Goal: Task Accomplishment & Management: Complete application form

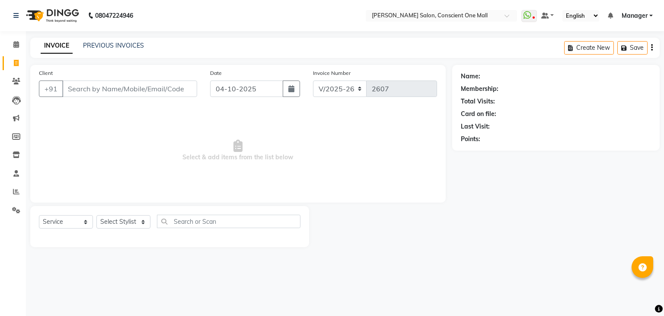
select select "7575"
select select "service"
click at [14, 42] on icon at bounding box center [16, 44] width 6 height 6
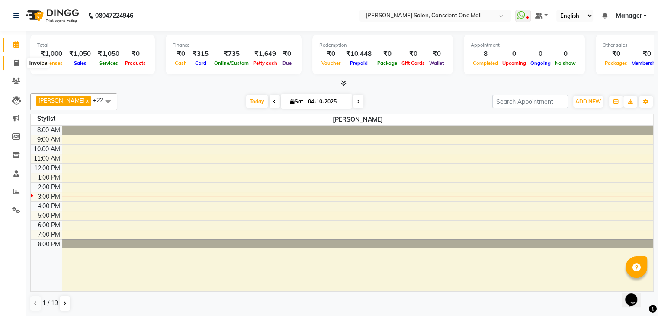
click at [16, 61] on icon at bounding box center [16, 63] width 5 height 6
select select "service"
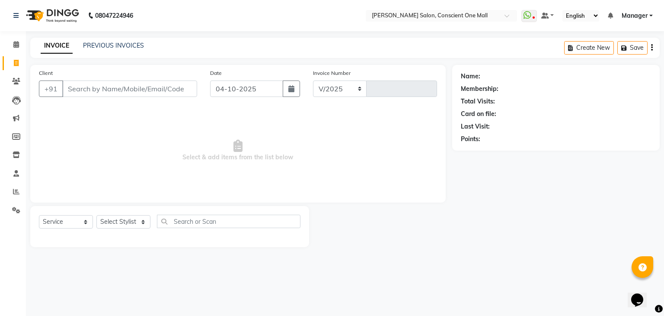
select select "7575"
type input "2608"
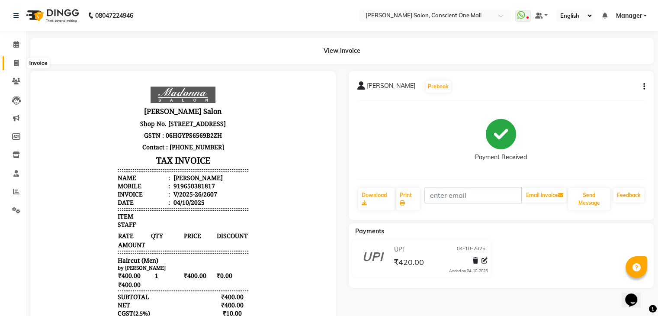
click at [14, 61] on icon at bounding box center [16, 63] width 5 height 6
select select "service"
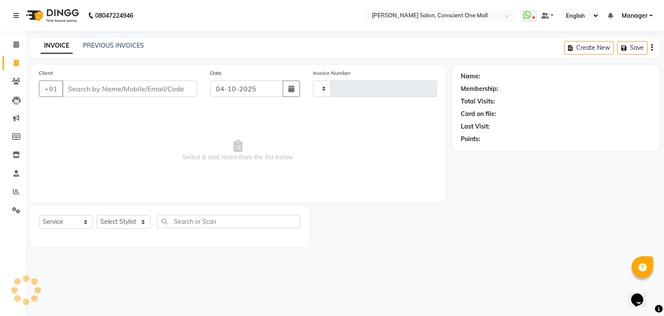
type input "2608"
select select "7575"
click at [106, 43] on link "PREVIOUS INVOICES" at bounding box center [113, 46] width 61 height 8
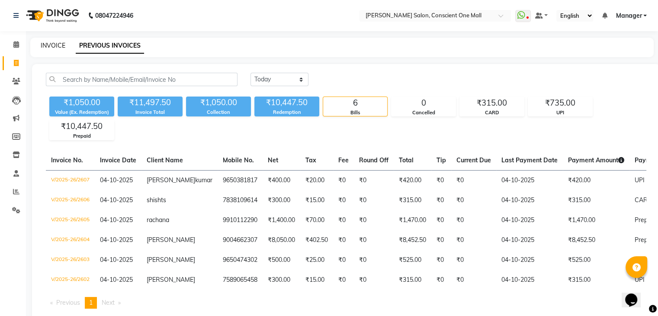
click at [43, 47] on link "INVOICE" at bounding box center [53, 46] width 25 height 8
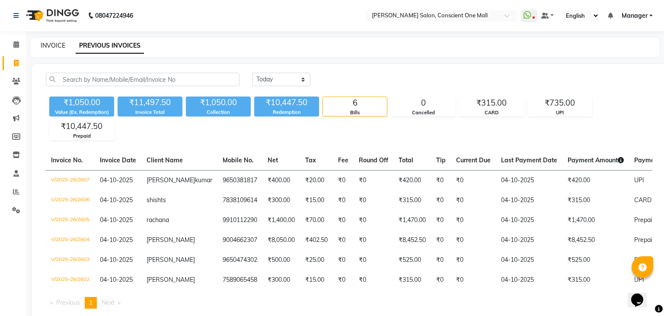
select select "7575"
select select "service"
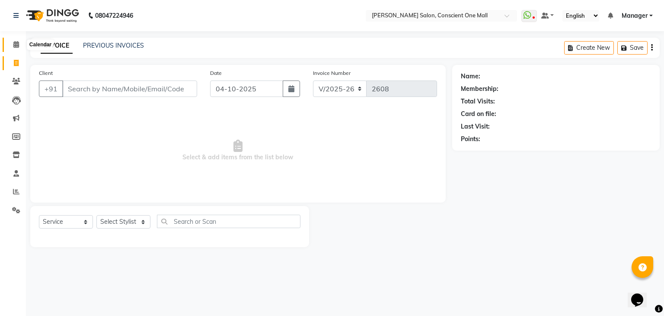
click at [15, 46] on icon at bounding box center [16, 44] width 6 height 6
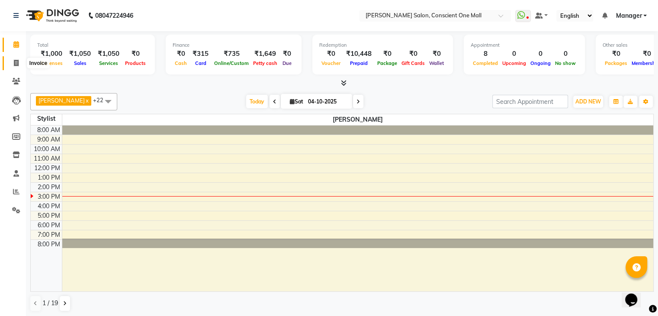
click at [15, 65] on icon at bounding box center [16, 63] width 5 height 6
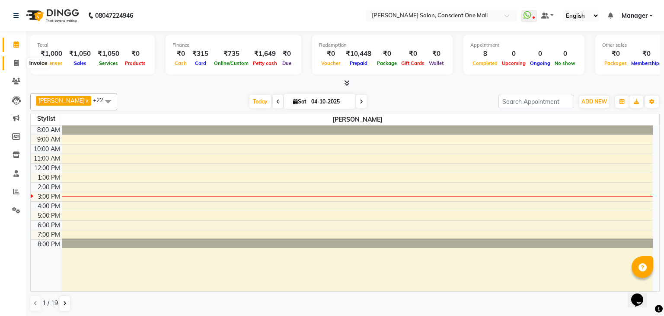
select select "service"
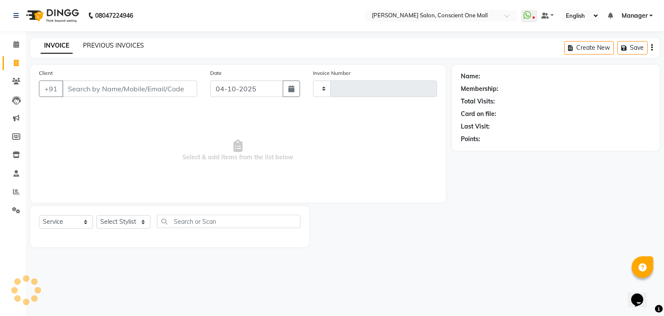
click at [106, 44] on link "PREVIOUS INVOICES" at bounding box center [113, 46] width 61 height 8
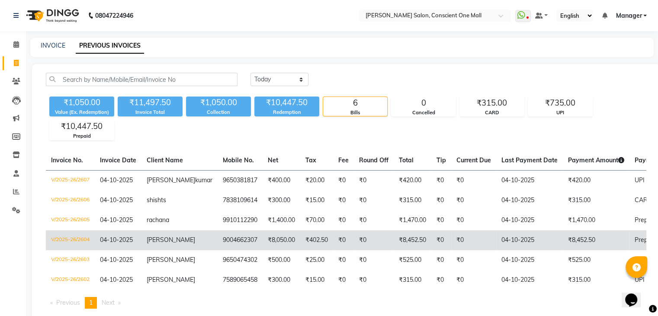
click at [218, 240] on td "9004662307" at bounding box center [240, 240] width 45 height 20
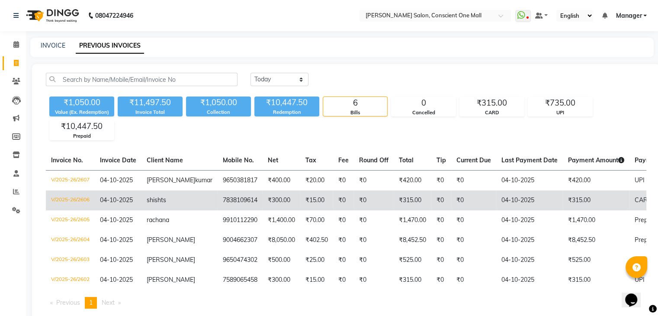
scroll to position [36, 0]
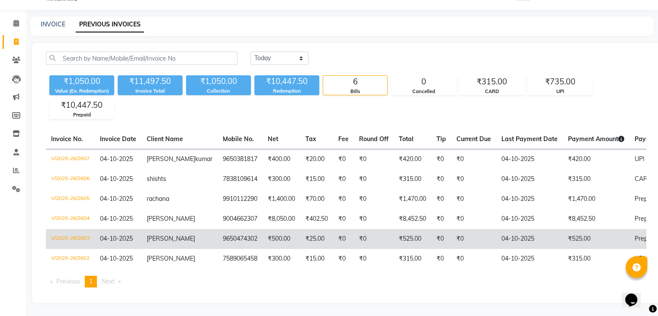
click at [167, 239] on td "[PERSON_NAME]" at bounding box center [179, 239] width 76 height 20
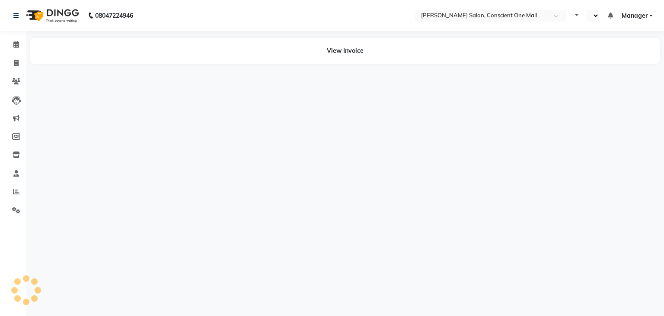
select select "en"
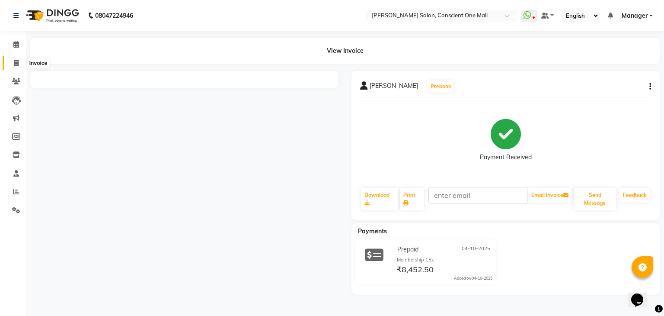
click at [16, 58] on span at bounding box center [16, 63] width 15 height 10
select select "service"
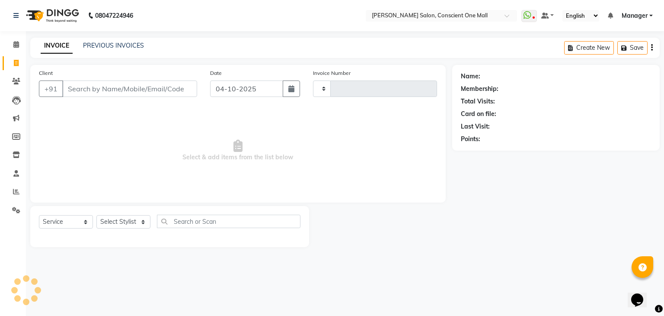
type input "2608"
select select "7575"
click at [142, 223] on select "Select Stylist AJAD AMAR AMIT ANSHU Bilal dharmander diya Harry himanshi HIMANS…" at bounding box center [123, 221] width 54 height 13
select select "67299"
click at [96, 215] on select "Select Stylist AJAD AMAR AMIT ANSHU Bilal dharmander diya Harry himanshi HIMANS…" at bounding box center [123, 221] width 54 height 13
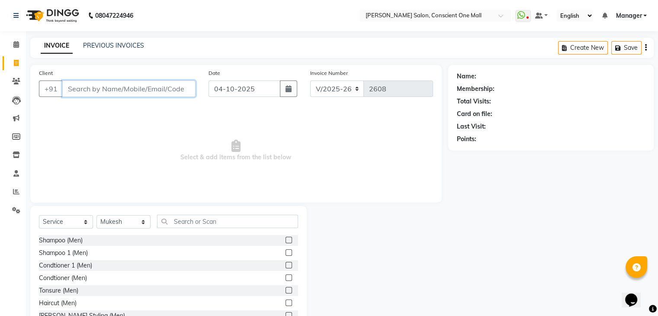
click at [125, 89] on input "Client" at bounding box center [128, 88] width 133 height 16
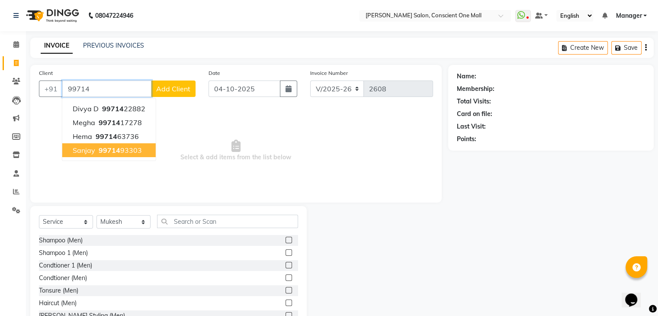
click at [125, 149] on ngb-highlight "99714 93303" at bounding box center [119, 150] width 45 height 9
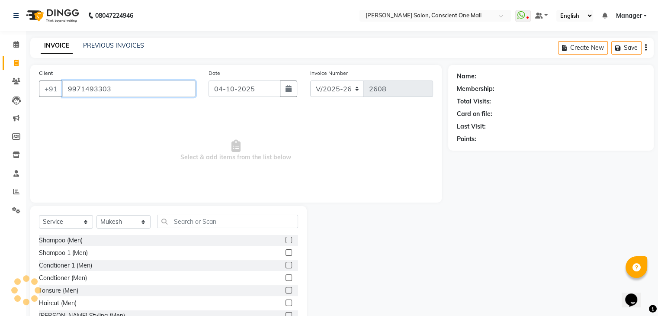
type input "9971493303"
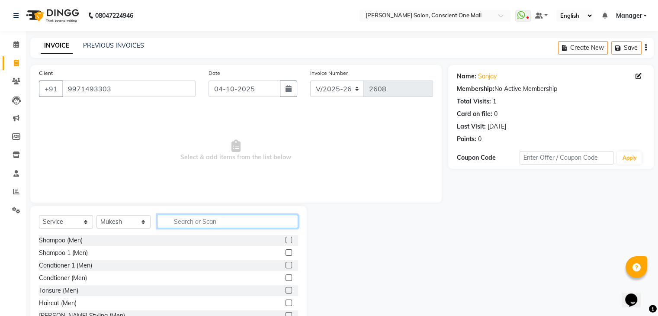
click at [176, 219] on input "text" at bounding box center [227, 221] width 141 height 13
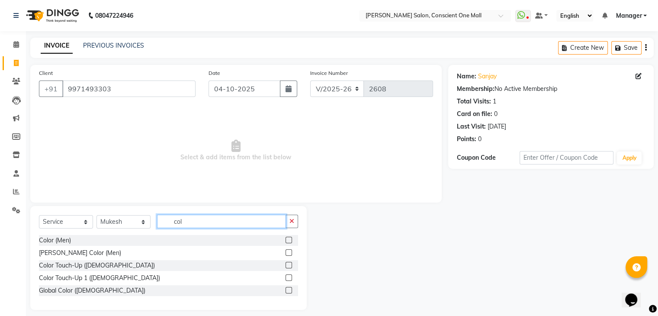
type input "col"
click at [289, 239] on label at bounding box center [288, 240] width 6 height 6
click at [289, 239] on input "checkbox" at bounding box center [288, 240] width 6 height 6
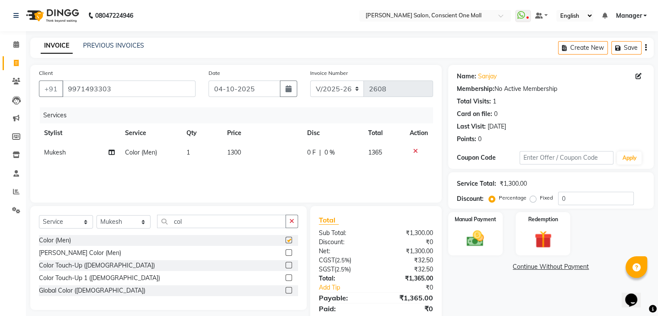
checkbox input "false"
click at [240, 153] on span "1300" at bounding box center [234, 152] width 14 height 8
select select "67299"
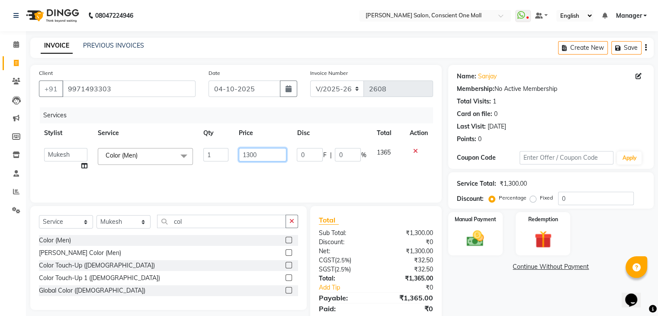
click at [269, 158] on input "1300" at bounding box center [263, 154] width 48 height 13
type input "1"
type input "1400"
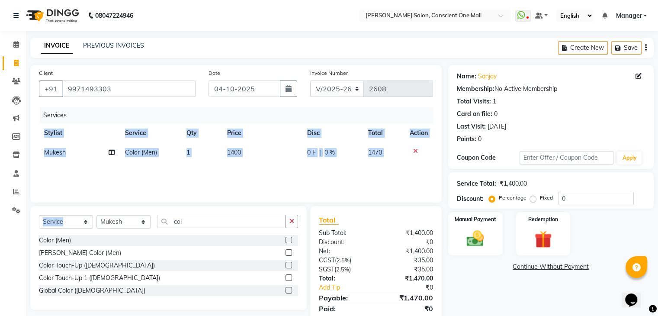
drag, startPoint x: 261, startPoint y: 177, endPoint x: 138, endPoint y: 221, distance: 131.2
click at [138, 221] on div "Client +91 9971493303 Date 04-10-2025 Invoice Number V/2025 V/2025-26 2608 Serv…" at bounding box center [236, 199] width 424 height 268
click at [138, 221] on select "Select Stylist AJAD AMAR AMIT ANSHU Bilal dharmander diya Harry himanshi HIMANS…" at bounding box center [123, 221] width 54 height 13
select select "67304"
click at [96, 215] on select "Select Stylist AJAD AMAR AMIT ANSHU Bilal dharmander diya Harry himanshi HIMANS…" at bounding box center [123, 221] width 54 height 13
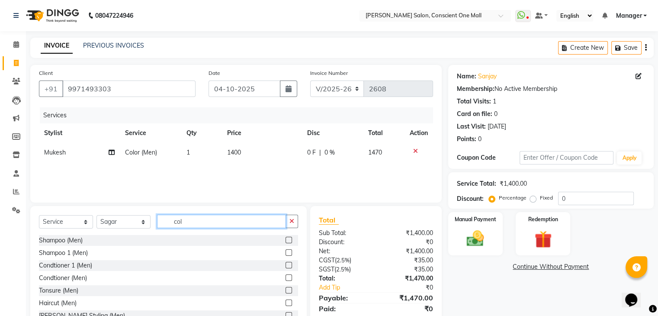
click at [193, 218] on input "col" at bounding box center [221, 221] width 129 height 13
type input "c"
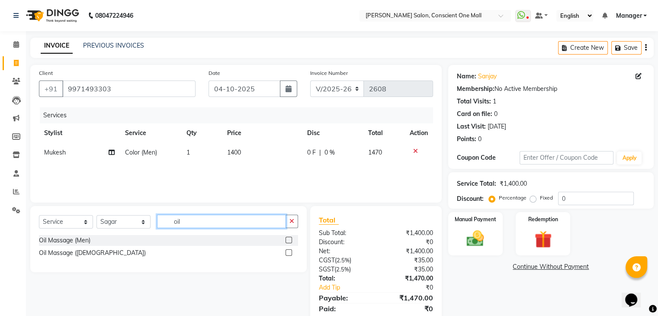
type input "oil"
click at [286, 240] on label at bounding box center [288, 240] width 6 height 6
click at [286, 240] on input "checkbox" at bounding box center [288, 240] width 6 height 6
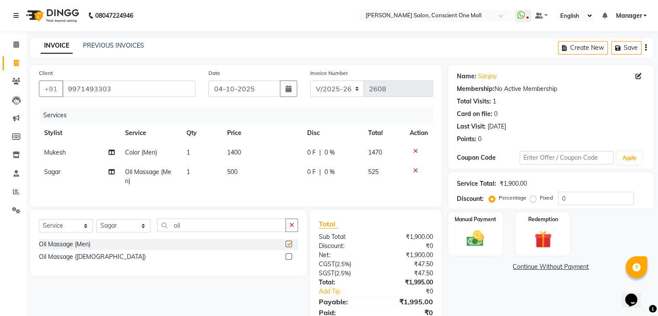
checkbox input "false"
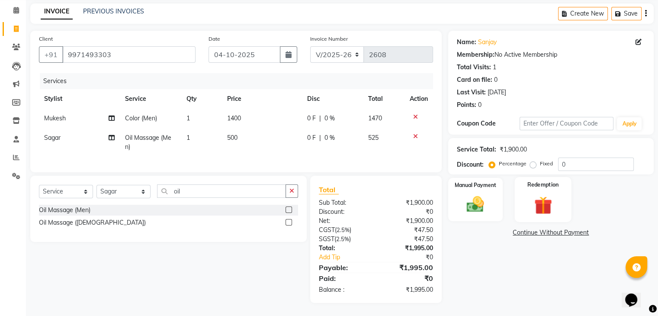
click at [539, 194] on img at bounding box center [542, 205] width 29 height 22
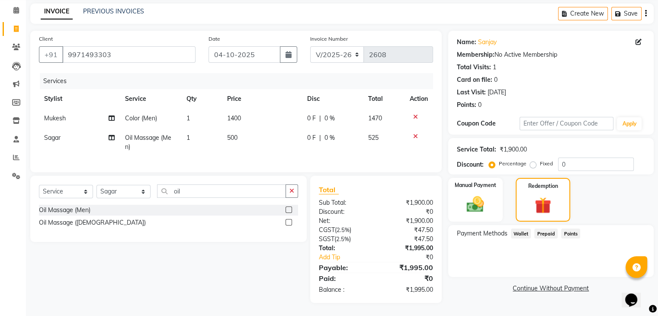
click at [545, 228] on span "Prepaid" at bounding box center [545, 233] width 23 height 10
click at [546, 195] on img at bounding box center [543, 205] width 28 height 21
click at [545, 228] on span "Prepaid" at bounding box center [545, 233] width 23 height 10
click at [254, 195] on input "oil" at bounding box center [221, 190] width 129 height 13
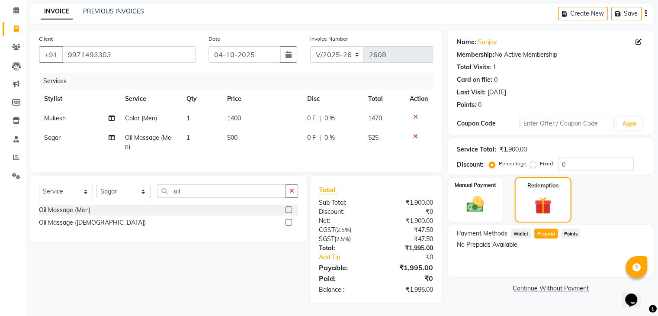
click at [551, 195] on img at bounding box center [543, 205] width 28 height 21
click at [547, 228] on span "Prepaid" at bounding box center [545, 233] width 23 height 10
click at [240, 182] on div "Select Service Product Membership Package Voucher Prepaid Gift Card Select Styl…" at bounding box center [168, 209] width 276 height 66
click at [240, 187] on input "oil" at bounding box center [221, 190] width 129 height 13
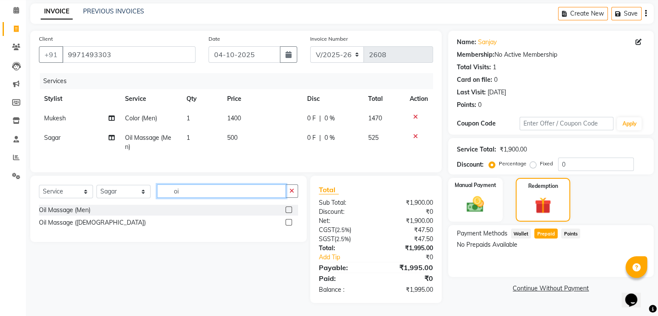
type input "o"
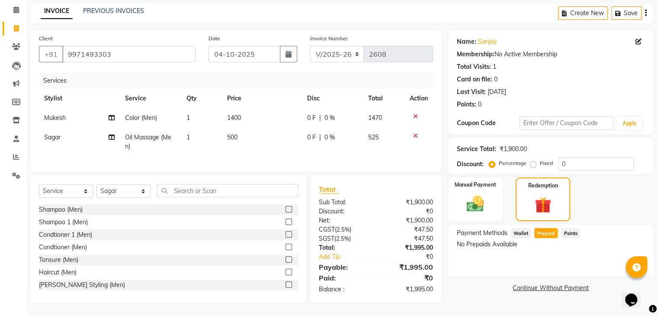
click at [285, 224] on label at bounding box center [288, 221] width 6 height 6
click at [285, 224] on input "checkbox" at bounding box center [288, 222] width 6 height 6
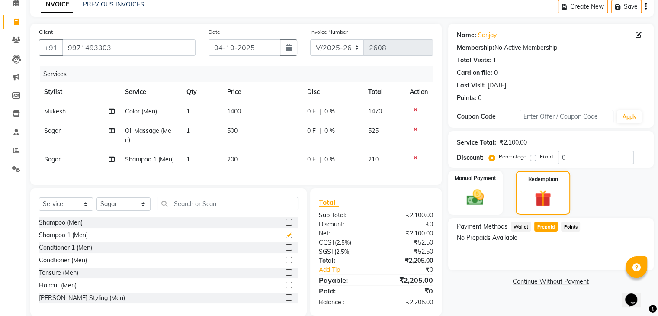
checkbox input "false"
click at [538, 198] on img at bounding box center [543, 198] width 28 height 21
click at [545, 224] on span "Prepaid" at bounding box center [545, 226] width 23 height 10
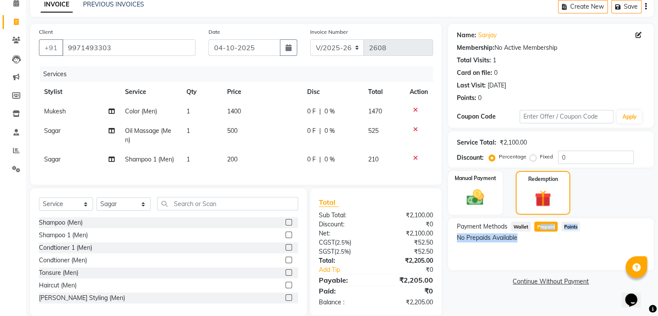
drag, startPoint x: 545, startPoint y: 224, endPoint x: 593, endPoint y: 244, distance: 52.1
click at [593, 244] on div "Payment Methods Wallet Prepaid Points No Prepaids Available" at bounding box center [550, 244] width 205 height 52
click at [484, 116] on div "Coupon Code" at bounding box center [488, 116] width 63 height 9
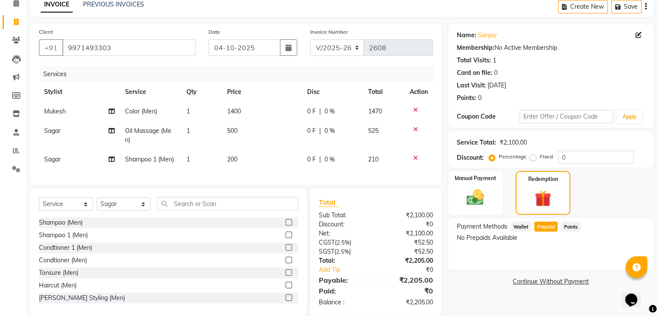
click at [168, 38] on div "Client +91 9971493303" at bounding box center [117, 44] width 170 height 35
click at [166, 42] on input "9971493303" at bounding box center [128, 47] width 133 height 16
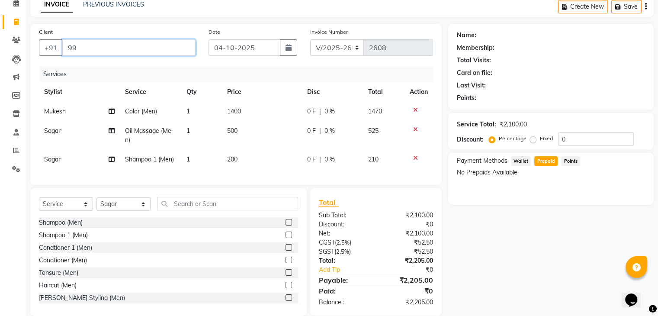
type input "9"
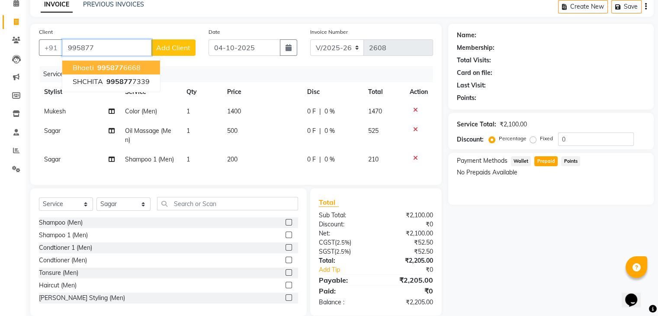
click at [141, 66] on button "bhaeti 995877 6668" at bounding box center [111, 68] width 98 height 14
type input "9958776668"
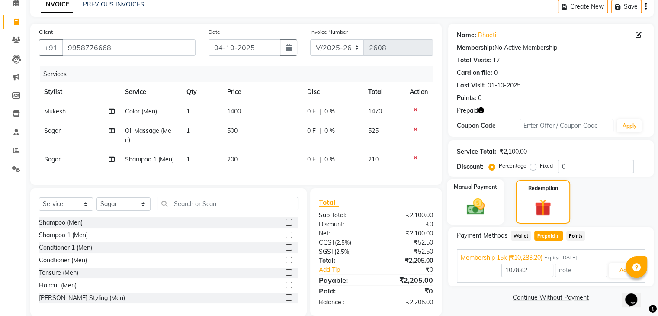
scroll to position [61, 0]
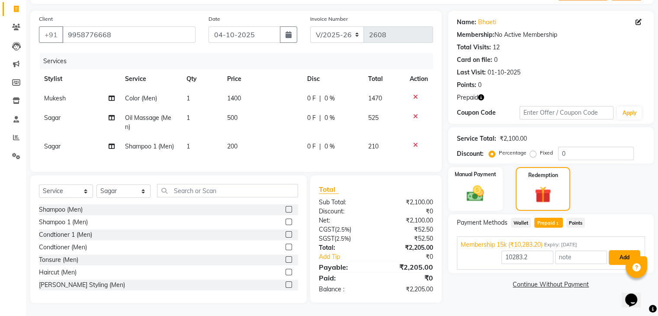
click at [621, 250] on button "Add" at bounding box center [625, 257] width 32 height 15
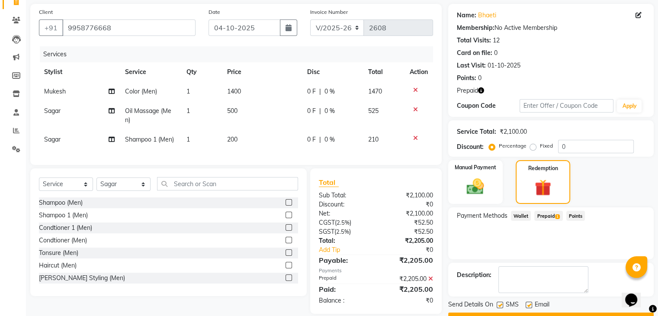
scroll to position [83, 0]
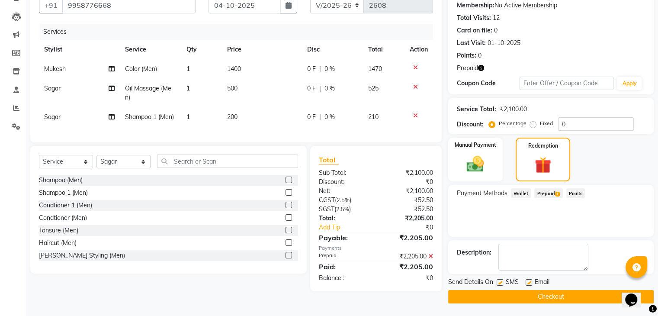
click at [564, 291] on button "Checkout" at bounding box center [550, 296] width 205 height 13
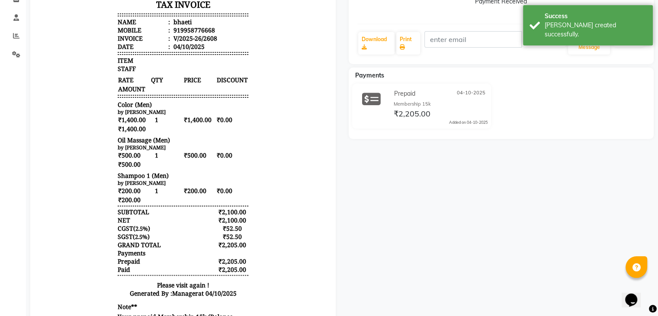
scroll to position [157, 0]
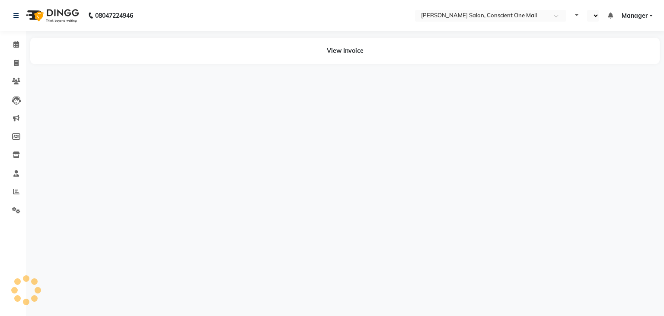
select select "en"
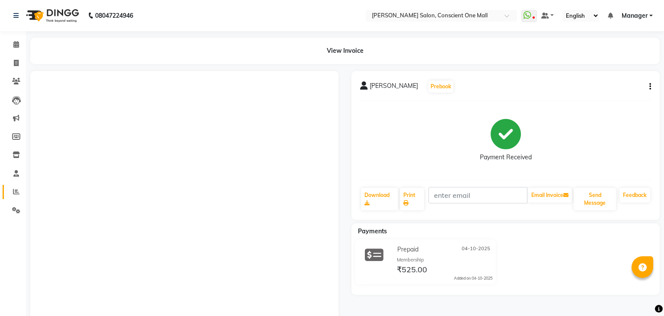
click at [12, 194] on span at bounding box center [16, 192] width 15 height 10
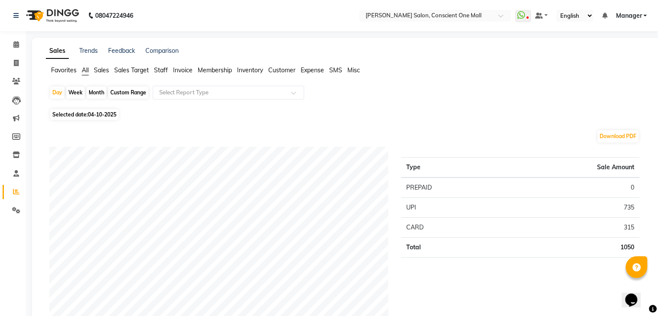
click at [159, 76] on div "Favorites All Sales Sales Target Staff Invoice Membership Inventory Customer Ex…" at bounding box center [345, 74] width 613 height 16
click at [163, 69] on span "Staff" at bounding box center [161, 70] width 14 height 8
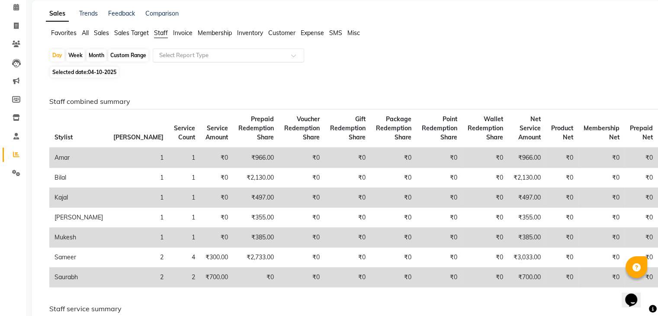
scroll to position [38, 0]
